Goal: Navigation & Orientation: Understand site structure

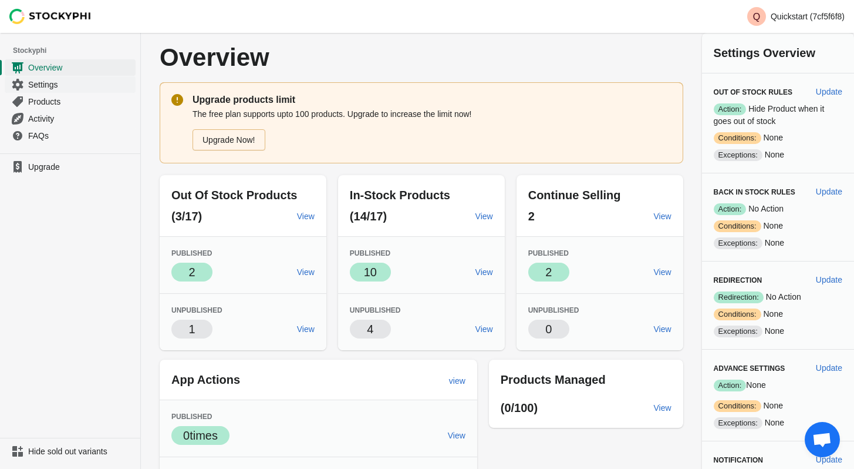
click at [56, 85] on span "Settings" at bounding box center [80, 85] width 105 height 12
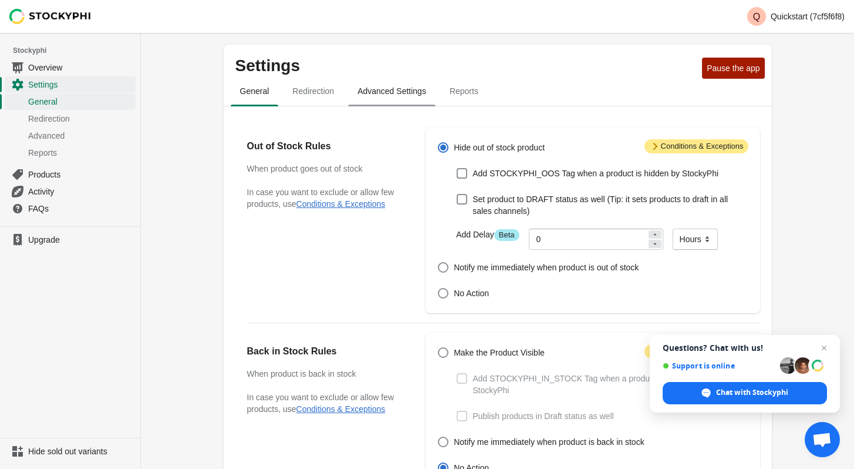
click at [379, 95] on span "Advanced Settings" at bounding box center [391, 90] width 87 height 21
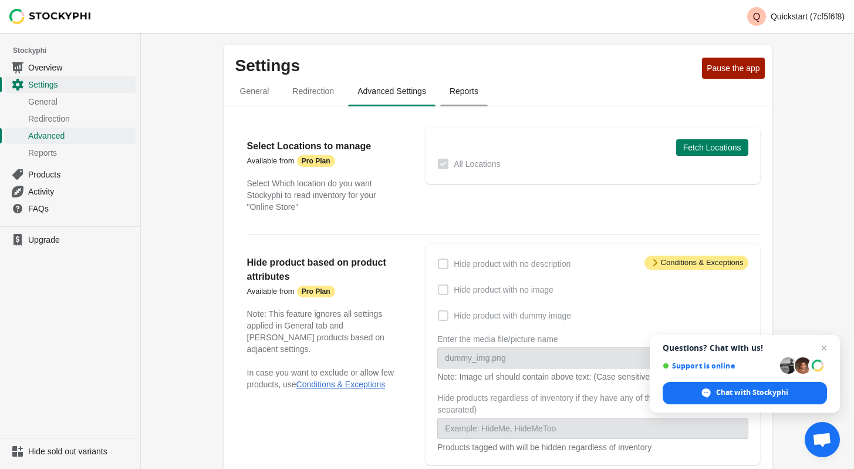
click at [464, 94] on span "Reports" at bounding box center [464, 90] width 48 height 21
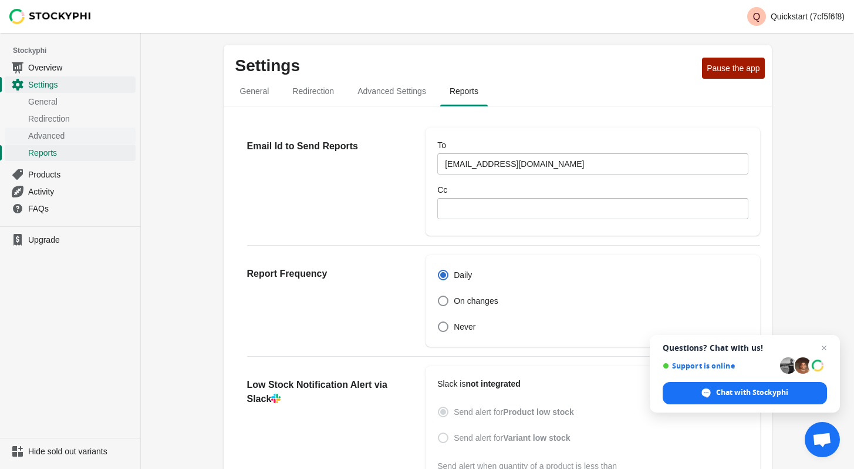
click at [59, 131] on span "Advanced" at bounding box center [80, 136] width 105 height 12
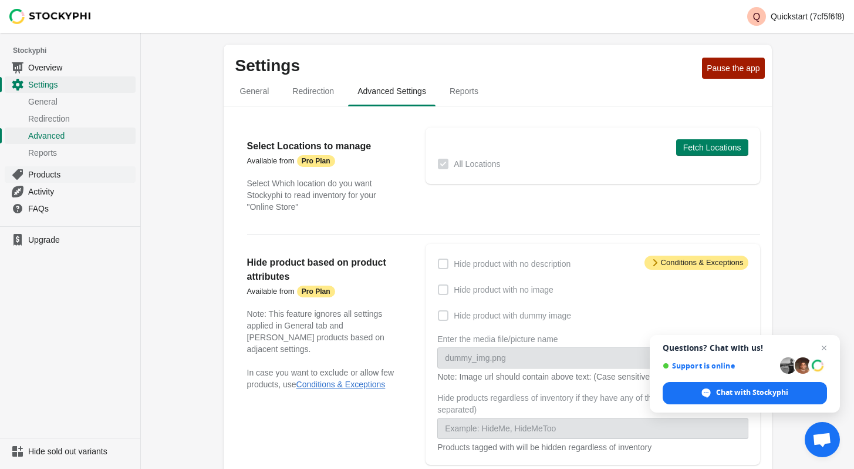
click at [48, 174] on span "Products" at bounding box center [80, 175] width 105 height 12
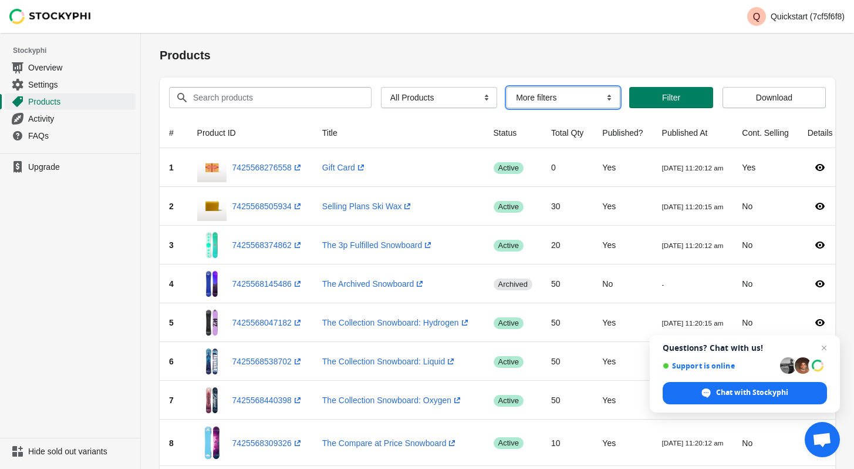
click at [582, 97] on select "More filters Delayed product hide" at bounding box center [563, 97] width 113 height 21
click at [439, 94] on select "All Products InStock InStock Published InStock Un-Published OOS OOS Published O…" at bounding box center [439, 97] width 116 height 21
click at [54, 70] on span "Overview" at bounding box center [80, 68] width 105 height 12
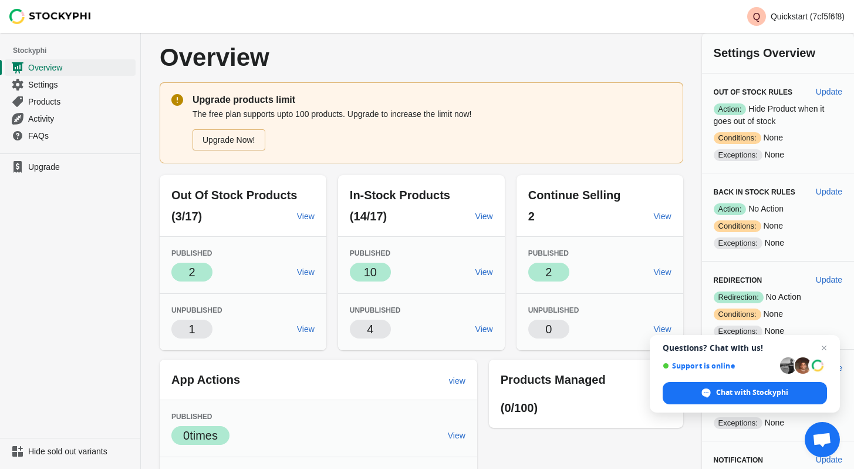
click at [261, 62] on p "Overview" at bounding box center [316, 58] width 312 height 26
drag, startPoint x: 266, startPoint y: 59, endPoint x: 166, endPoint y: 58, distance: 100.4
click at [166, 58] on p "Overview" at bounding box center [316, 58] width 312 height 26
drag, startPoint x: 166, startPoint y: 58, endPoint x: 218, endPoint y: 56, distance: 52.3
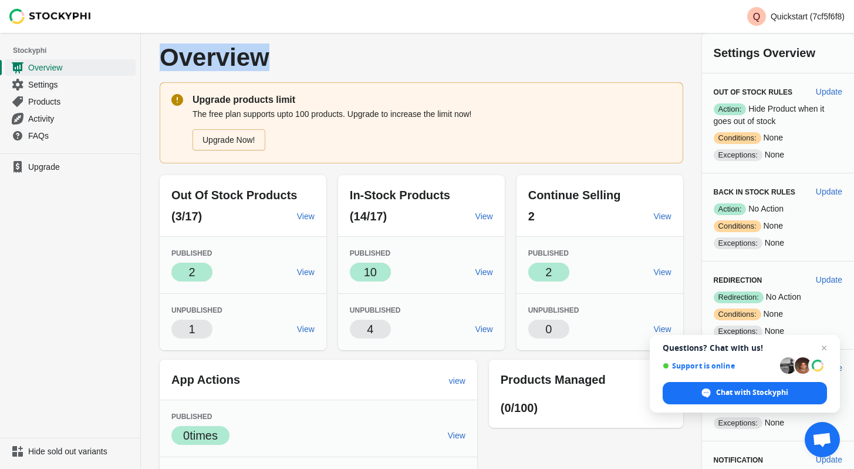
click at [218, 56] on p "Overview" at bounding box center [316, 58] width 312 height 26
click at [254, 55] on p "Overview" at bounding box center [316, 58] width 312 height 26
click at [248, 56] on p "Overview" at bounding box center [316, 58] width 312 height 26
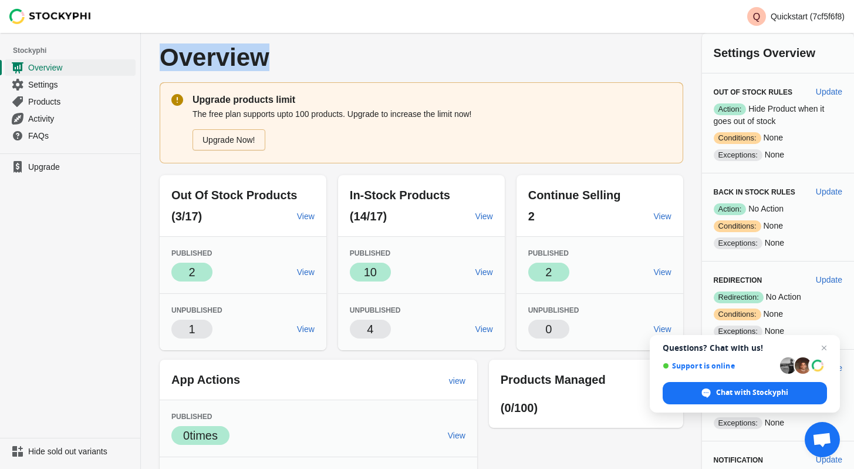
click at [248, 56] on p "Overview" at bounding box center [316, 58] width 312 height 26
click at [288, 57] on p "Overview" at bounding box center [316, 58] width 312 height 26
click at [534, 53] on div "Overview" at bounding box center [422, 58] width 524 height 26
